Goal: Task Accomplishment & Management: Use online tool/utility

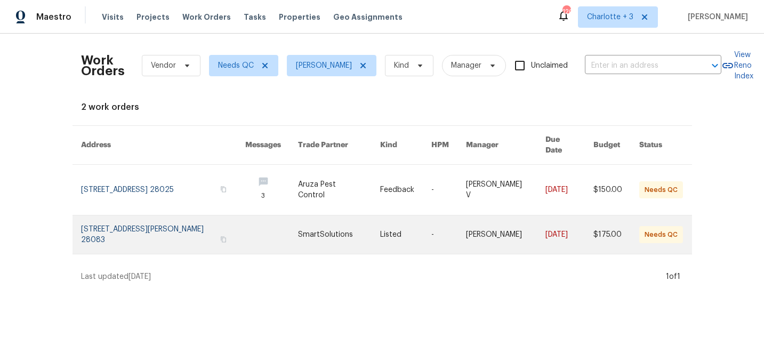
click at [200, 218] on link at bounding box center [163, 234] width 164 height 38
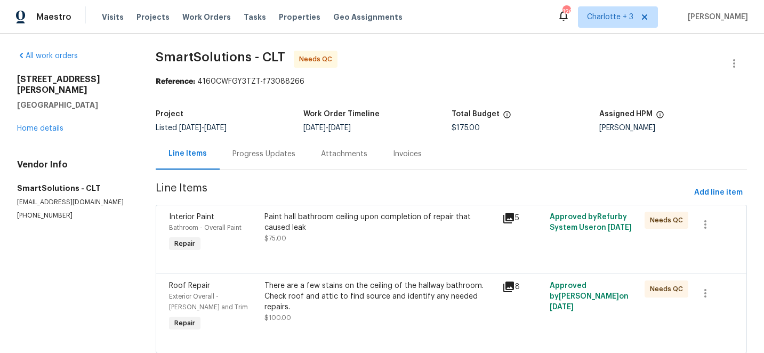
click at [256, 152] on div "Progress Updates" at bounding box center [263, 154] width 63 height 11
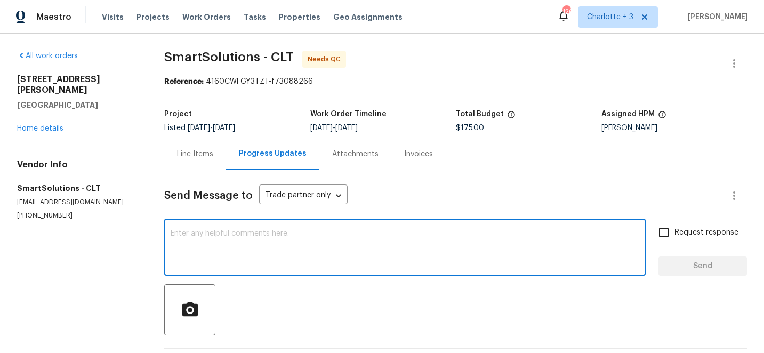
click at [290, 236] on textarea at bounding box center [405, 248] width 469 height 37
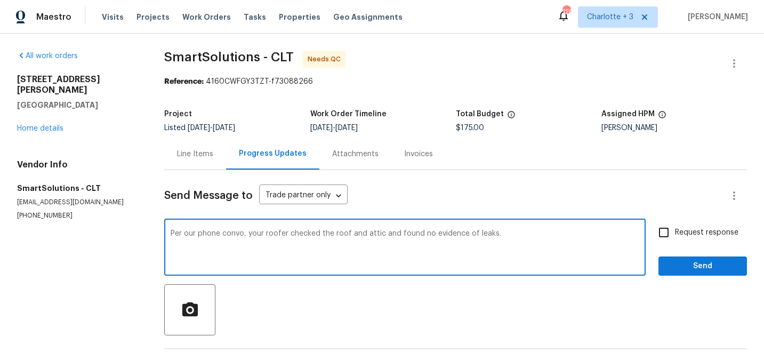
type textarea "Per our phone convo, your roofer checked the roof and attic and found no eviden…"
click at [718, 270] on span "Send" at bounding box center [702, 266] width 71 height 13
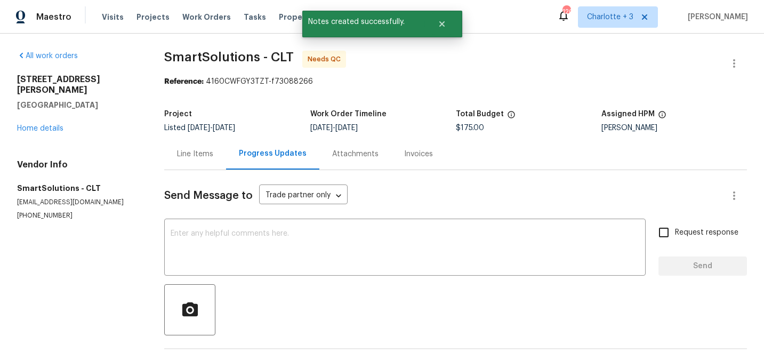
click at [200, 154] on div "Line Items" at bounding box center [195, 154] width 36 height 11
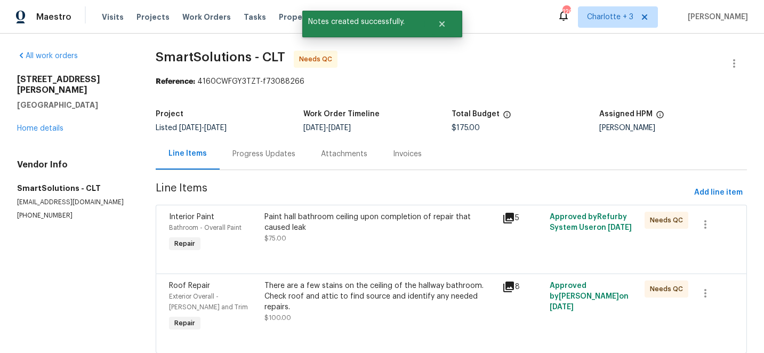
click at [332, 221] on div "Paint hall bathroom ceiling upon completion of repair that caused leak" at bounding box center [379, 222] width 231 height 21
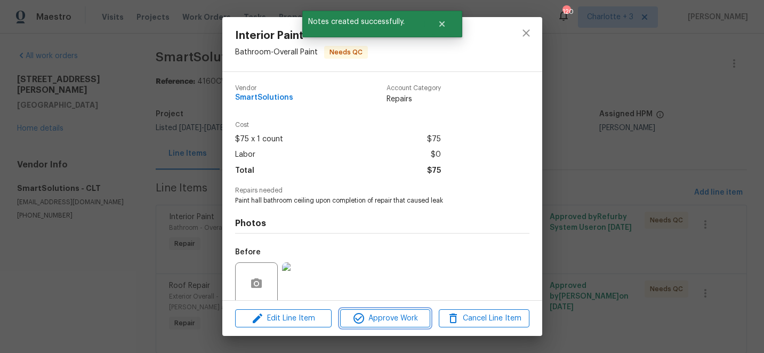
click at [388, 319] on span "Approve Work" at bounding box center [385, 318] width 84 height 13
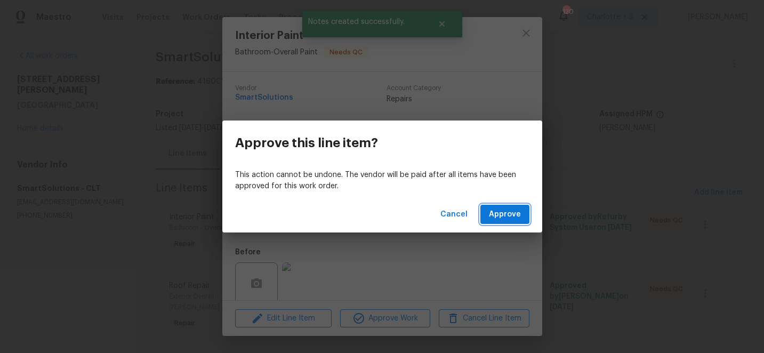
click at [513, 212] on span "Approve" at bounding box center [505, 214] width 32 height 13
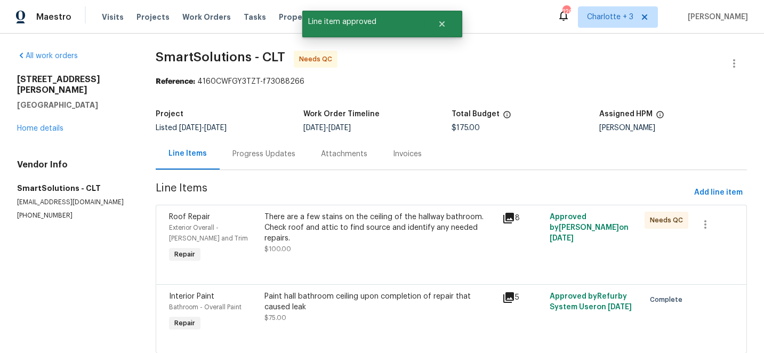
click at [320, 218] on div "There are a few stains on the ceiling of the hallway bathroom. Check roof and a…" at bounding box center [379, 228] width 231 height 32
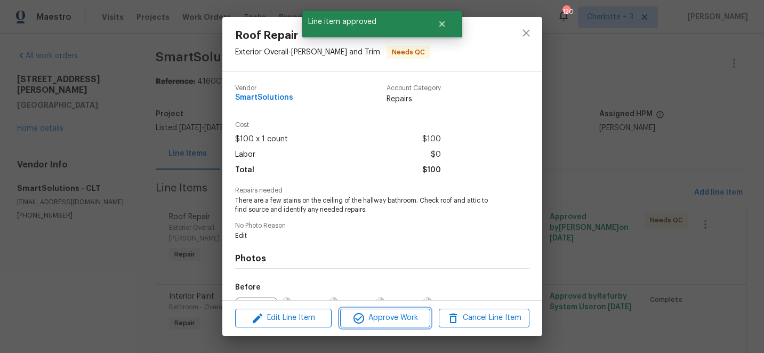
click at [373, 315] on span "Approve Work" at bounding box center [385, 317] width 84 height 13
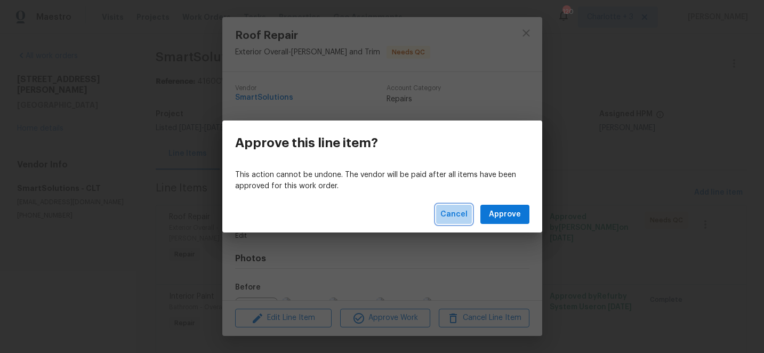
click at [455, 215] on span "Cancel" at bounding box center [453, 214] width 27 height 13
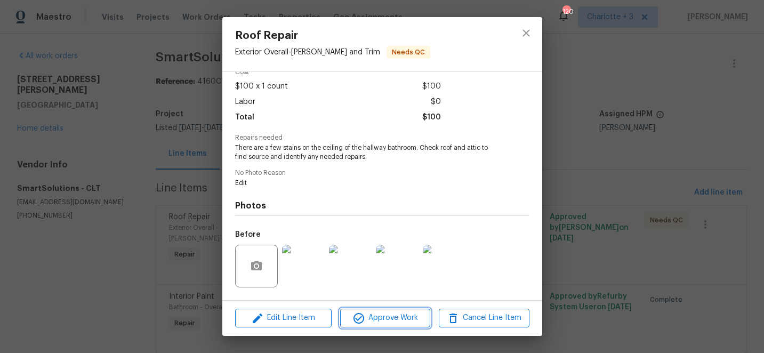
scroll to position [120, 0]
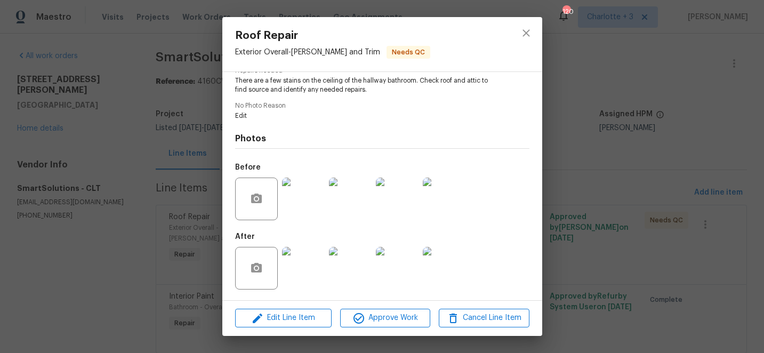
click at [312, 262] on img at bounding box center [303, 268] width 43 height 43
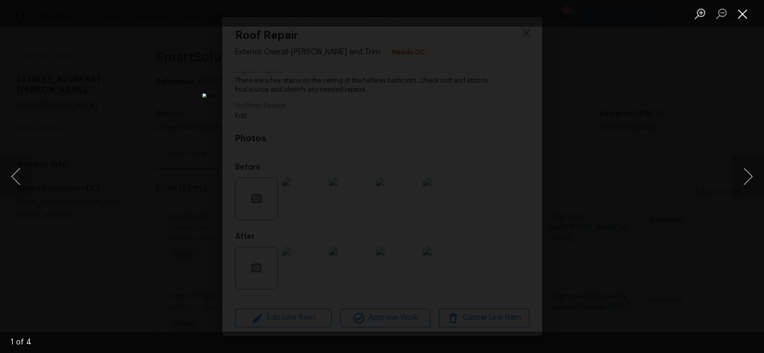
click at [745, 15] on button "Close lightbox" at bounding box center [742, 13] width 21 height 19
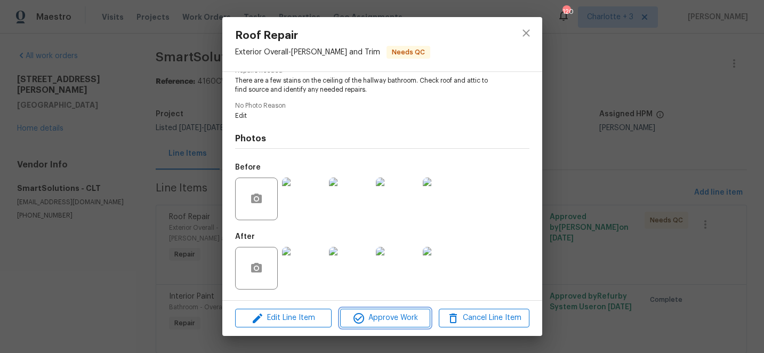
click at [384, 316] on span "Approve Work" at bounding box center [385, 317] width 84 height 13
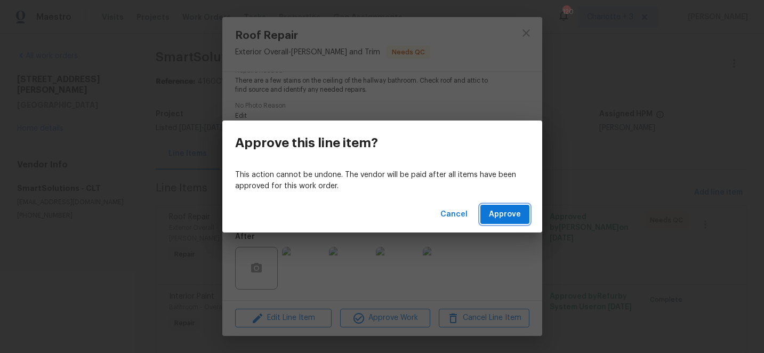
click at [502, 211] on span "Approve" at bounding box center [505, 214] width 32 height 13
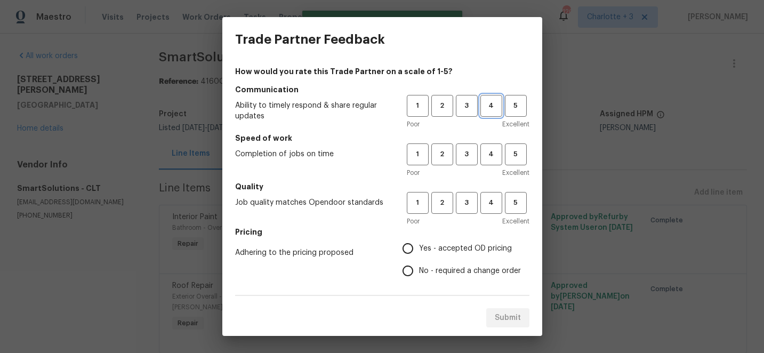
drag, startPoint x: 492, startPoint y: 102, endPoint x: 492, endPoint y: 132, distance: 29.9
click at [492, 103] on span "4" at bounding box center [491, 106] width 20 height 12
drag, startPoint x: 492, startPoint y: 149, endPoint x: 492, endPoint y: 167, distance: 17.6
click at [492, 150] on span "4" at bounding box center [491, 154] width 20 height 12
click at [489, 203] on span "4" at bounding box center [491, 203] width 20 height 12
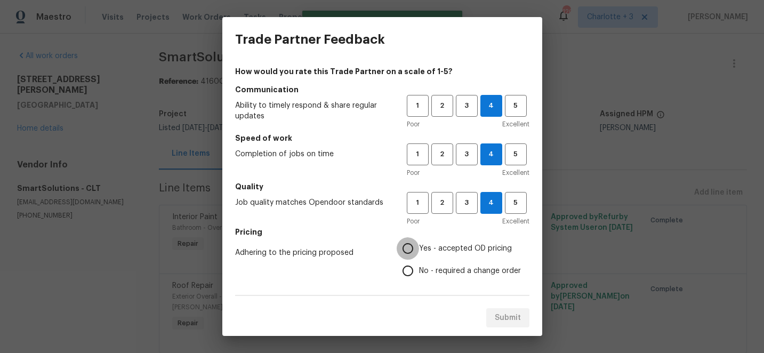
click at [410, 246] on input "Yes - accepted OD pricing" at bounding box center [408, 248] width 22 height 22
radio input "true"
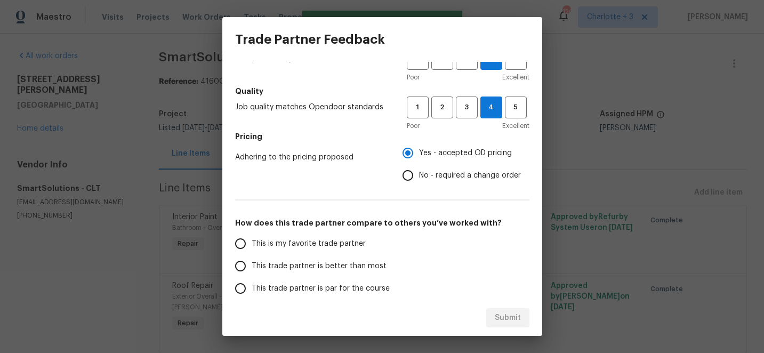
scroll to position [188, 0]
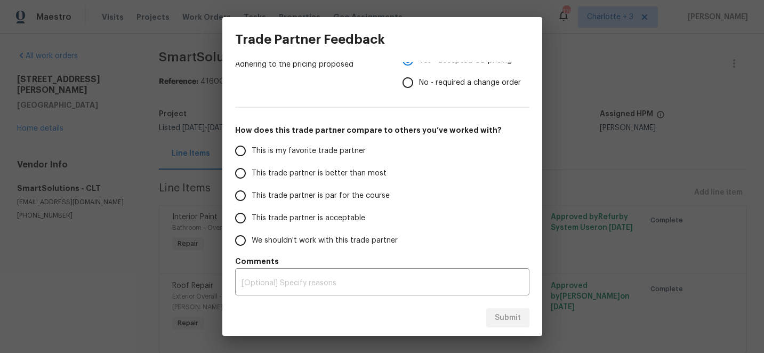
click at [247, 175] on input "This trade partner is better than most" at bounding box center [240, 173] width 22 height 22
click at [509, 315] on span "Submit" at bounding box center [508, 317] width 26 height 13
radio input "true"
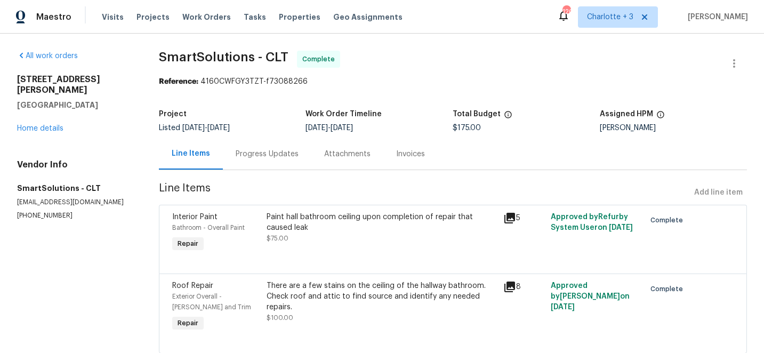
radio input "false"
